Goal: Task Accomplishment & Management: Complete application form

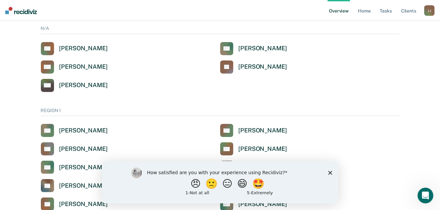
scroll to position [99, 0]
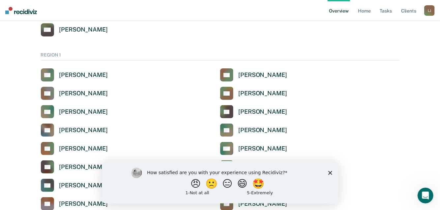
drag, startPoint x: 329, startPoint y: 174, endPoint x: 335, endPoint y: 162, distance: 12.7
click at [329, 173] on polygon "Close survey" at bounding box center [330, 173] width 4 height 4
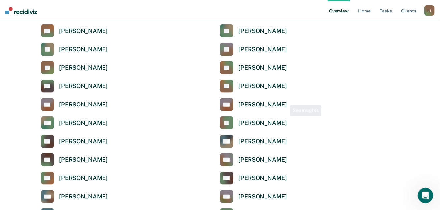
scroll to position [329, 0]
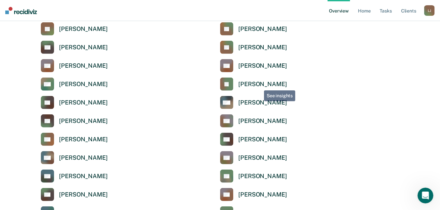
click at [258, 86] on div "[PERSON_NAME]" at bounding box center [262, 85] width 48 height 8
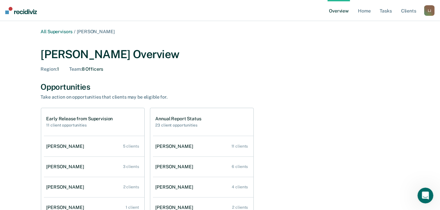
click at [77, 135] on div "Early Release from Supervision 11 client opportunities" at bounding box center [94, 122] width 100 height 28
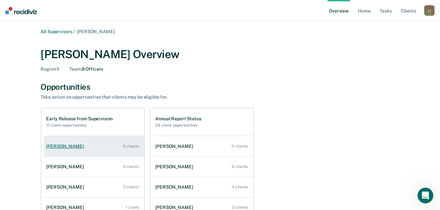
click at [75, 143] on link "[PERSON_NAME] 5 clients" at bounding box center [94, 146] width 100 height 19
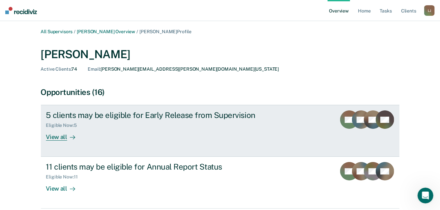
click at [54, 137] on div "View all" at bounding box center [64, 134] width 37 height 13
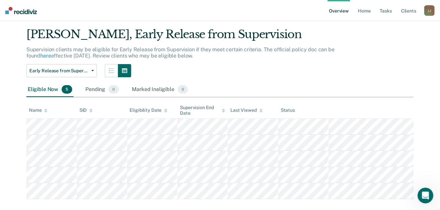
scroll to position [27, 0]
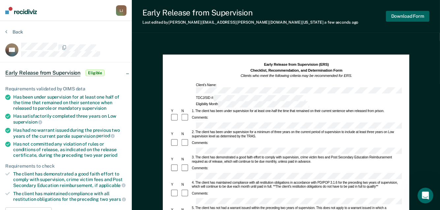
click at [412, 20] on button "Download Form" at bounding box center [407, 16] width 43 height 11
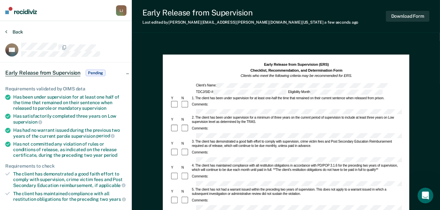
click at [11, 33] on button "Back" at bounding box center [14, 32] width 18 height 6
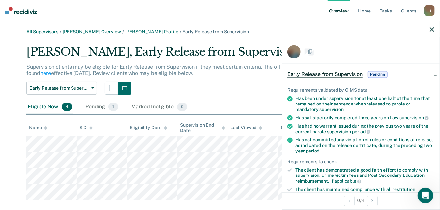
scroll to position [11, 0]
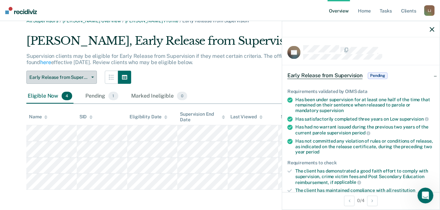
click at [93, 78] on icon "button" at bounding box center [92, 77] width 3 height 1
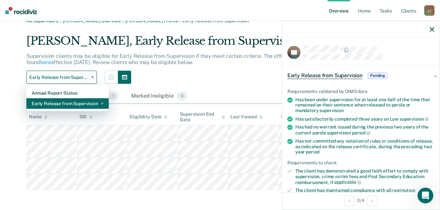
click at [53, 105] on div "Early Release from Supervision" at bounding box center [68, 103] width 72 height 11
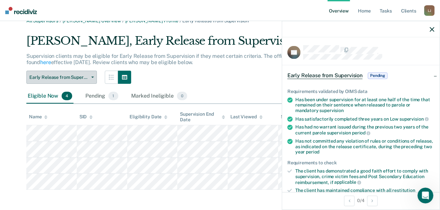
click at [62, 75] on span "Early Release from Supervision" at bounding box center [58, 78] width 59 height 6
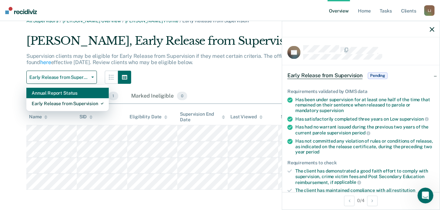
click at [53, 93] on div "Annual Report Status" at bounding box center [68, 93] width 72 height 11
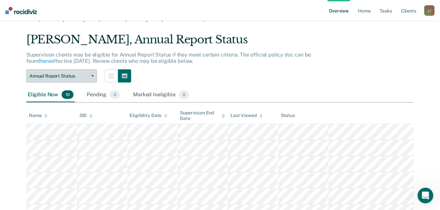
scroll to position [9, 0]
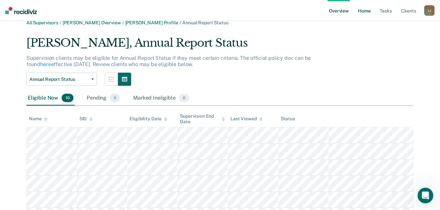
click at [366, 10] on link "Home" at bounding box center [363, 10] width 15 height 21
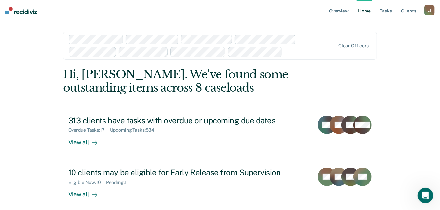
click at [46, 76] on div "Overview Home Tasks Client s [PERSON_NAME] [PERSON_NAME] Profile How it works L…" at bounding box center [220, 146] width 440 height 292
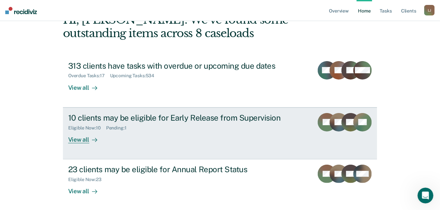
scroll to position [66, 0]
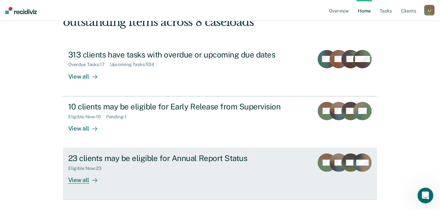
click at [93, 157] on div "23 clients may be eligible for Annual Report Status" at bounding box center [183, 159] width 231 height 10
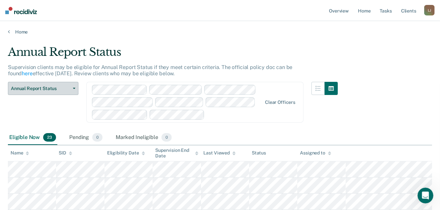
click at [41, 87] on span "Annual Report Status" at bounding box center [40, 89] width 59 height 6
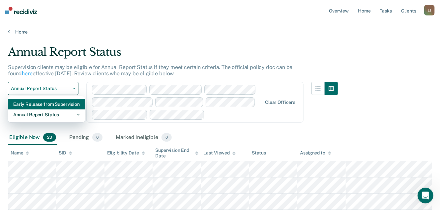
click at [43, 103] on div "Early Release from Supervision" at bounding box center [46, 104] width 67 height 11
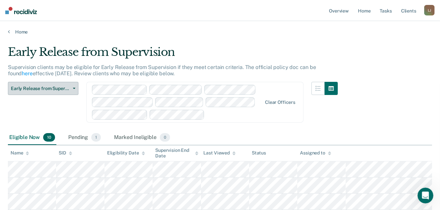
click at [70, 91] on button "Early Release from Supervision" at bounding box center [43, 88] width 70 height 13
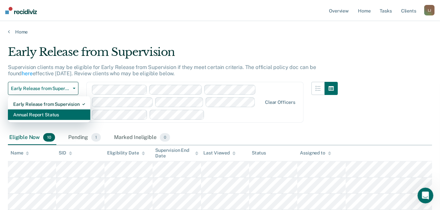
click at [47, 112] on div "Annual Report Status" at bounding box center [49, 115] width 72 height 11
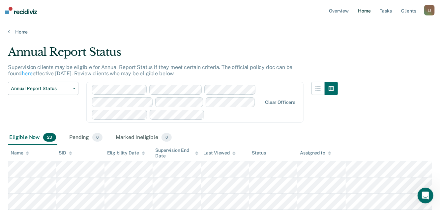
click at [367, 10] on link "Home" at bounding box center [363, 10] width 15 height 21
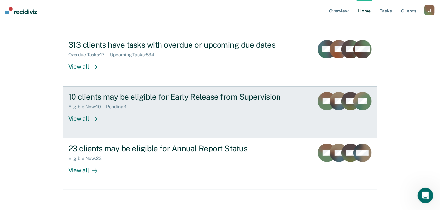
scroll to position [81, 0]
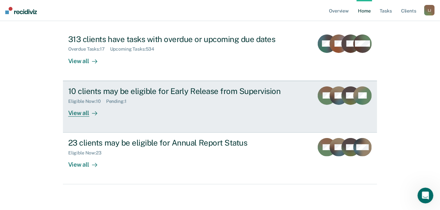
click at [80, 115] on div "View all" at bounding box center [86, 110] width 37 height 13
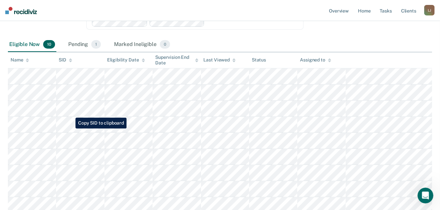
scroll to position [27, 0]
